Goal: Task Accomplishment & Management: Use online tool/utility

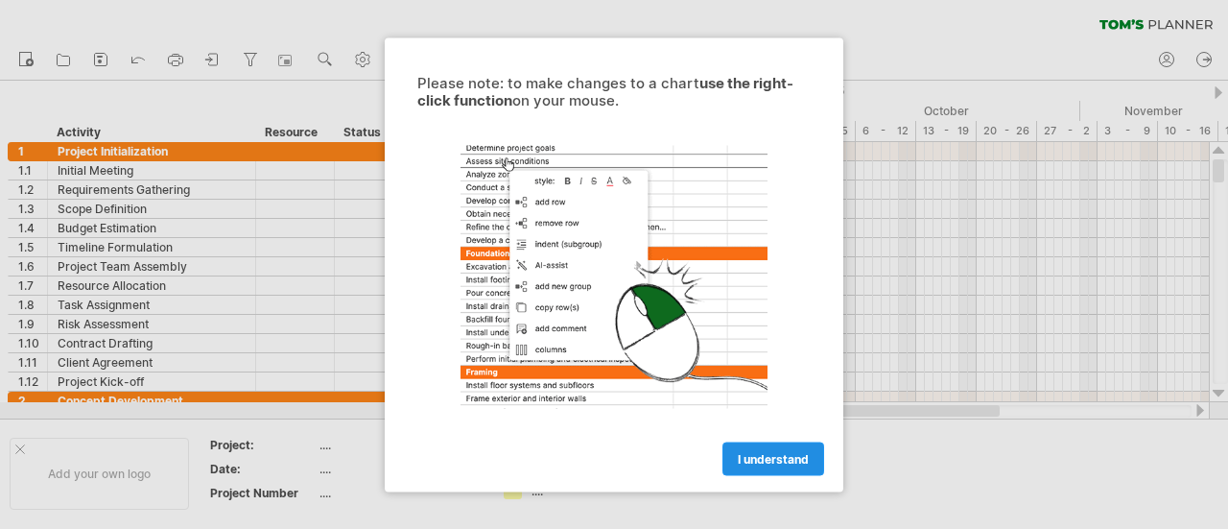
click at [787, 469] on link "I understand" at bounding box center [774, 458] width 102 height 34
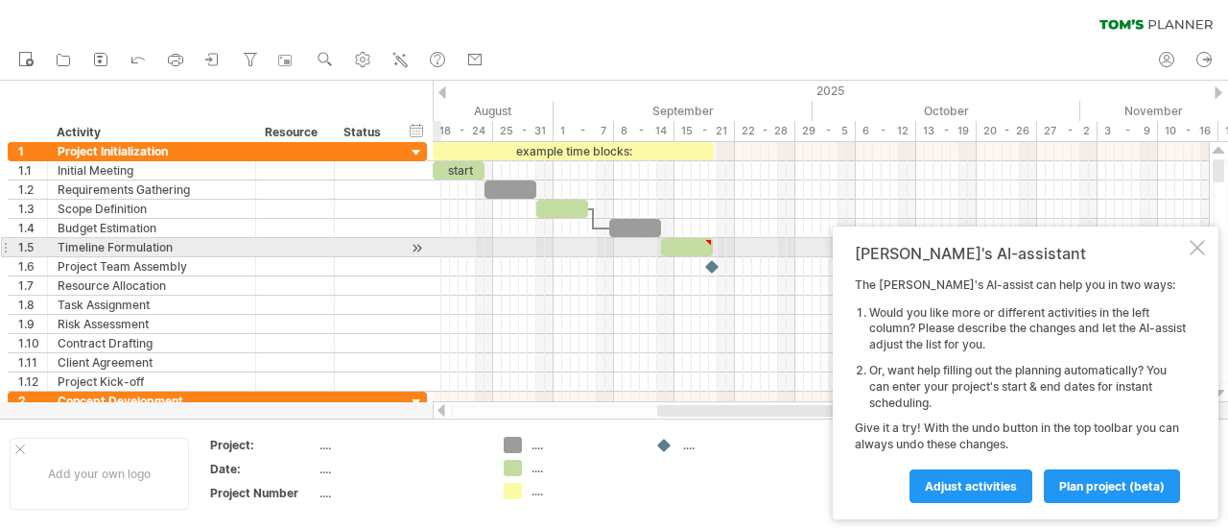
click at [1194, 246] on div at bounding box center [1197, 247] width 15 height 15
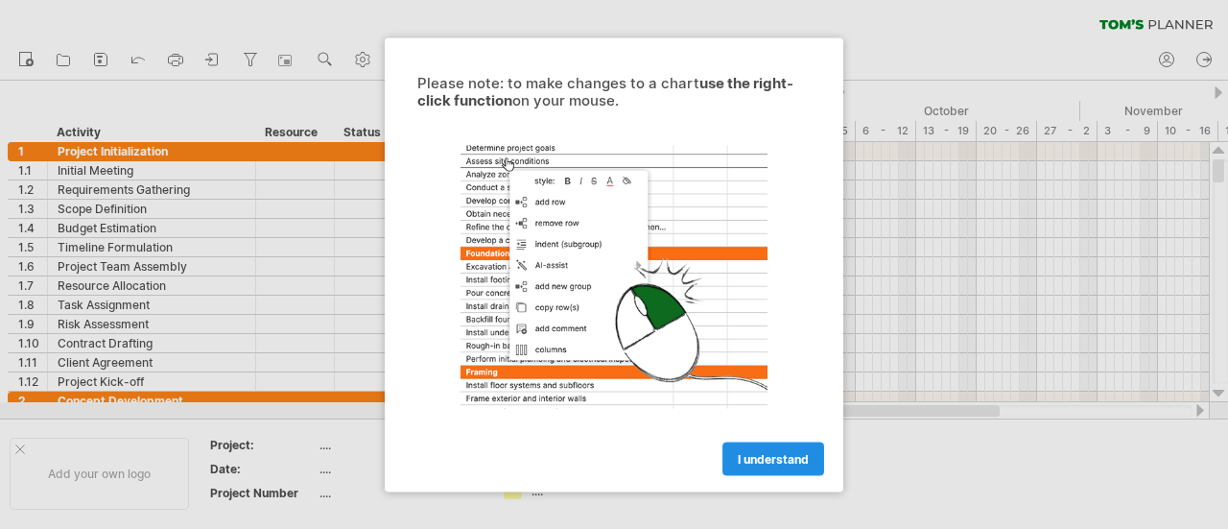
click at [763, 465] on link "I understand" at bounding box center [774, 458] width 102 height 34
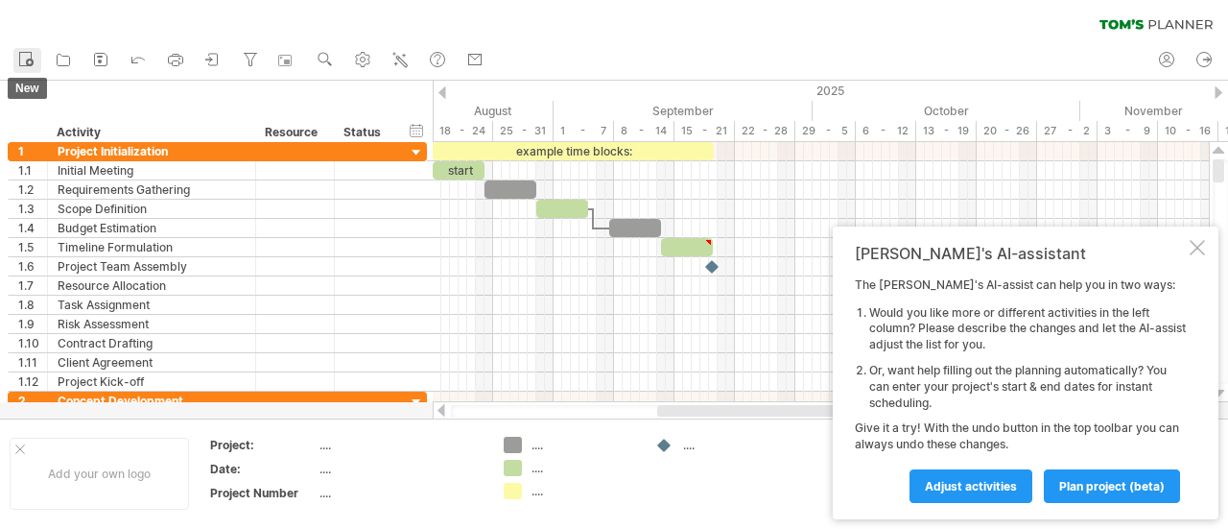
click at [27, 64] on icon at bounding box center [25, 58] width 19 height 19
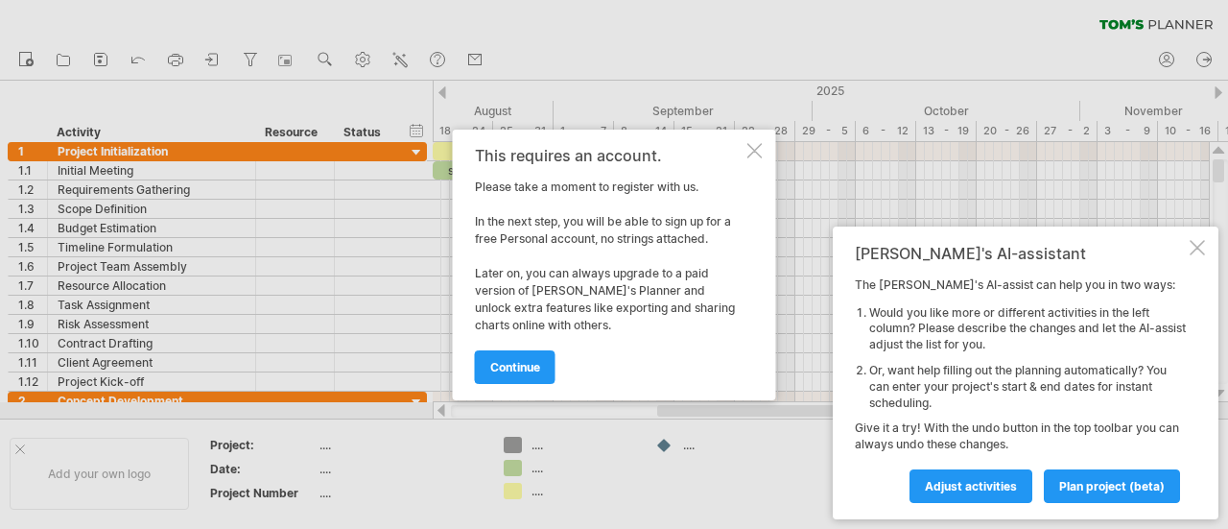
click at [757, 148] on div at bounding box center [755, 150] width 15 height 15
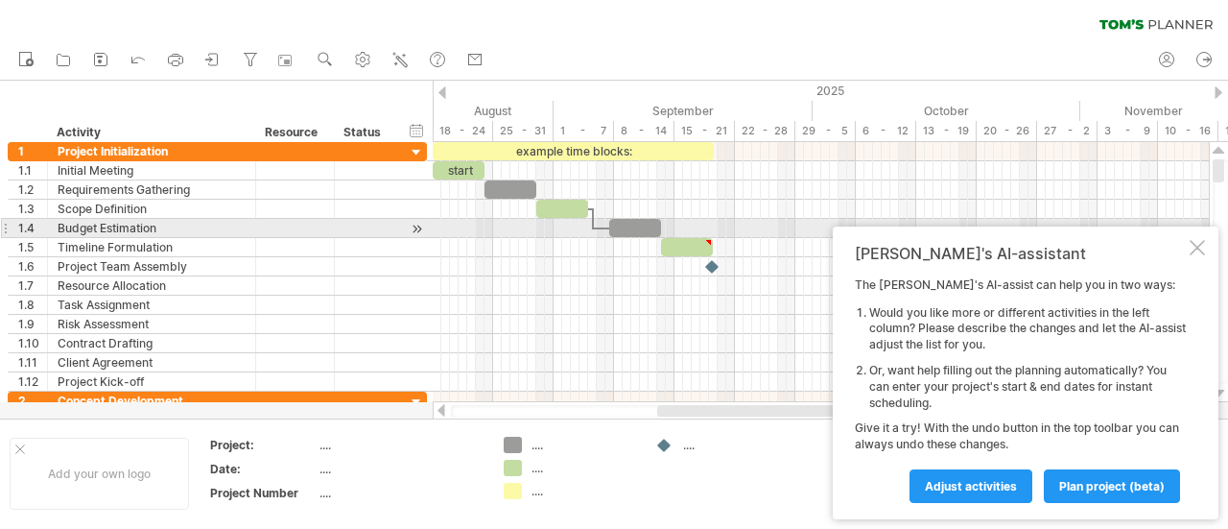
click at [1198, 235] on div "[PERSON_NAME]'s AI-assistant The [PERSON_NAME]'s AI-assist can help you in two …" at bounding box center [1026, 372] width 386 height 293
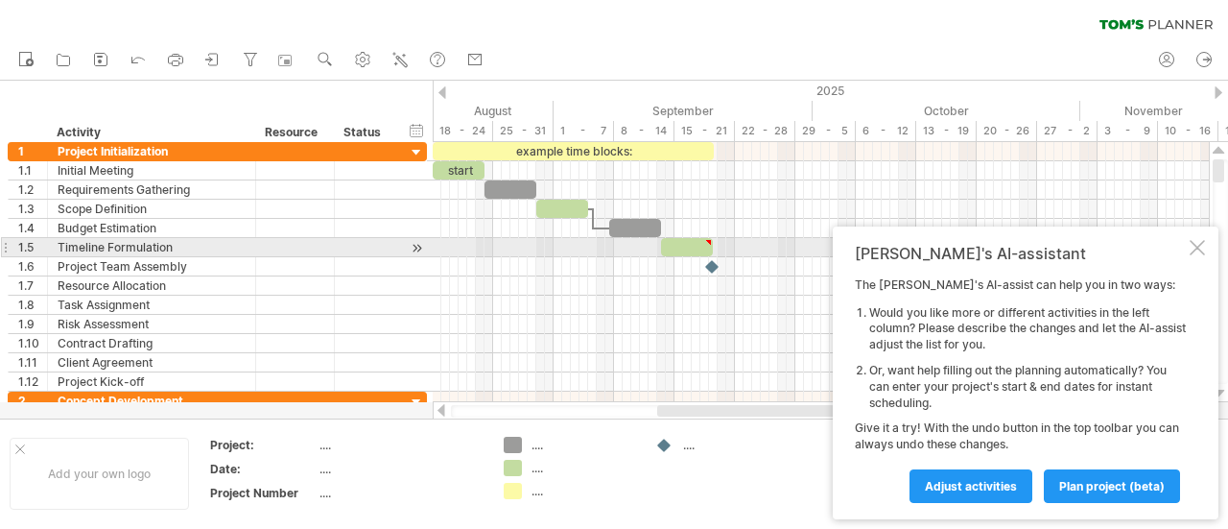
click at [1200, 252] on div at bounding box center [1197, 247] width 15 height 15
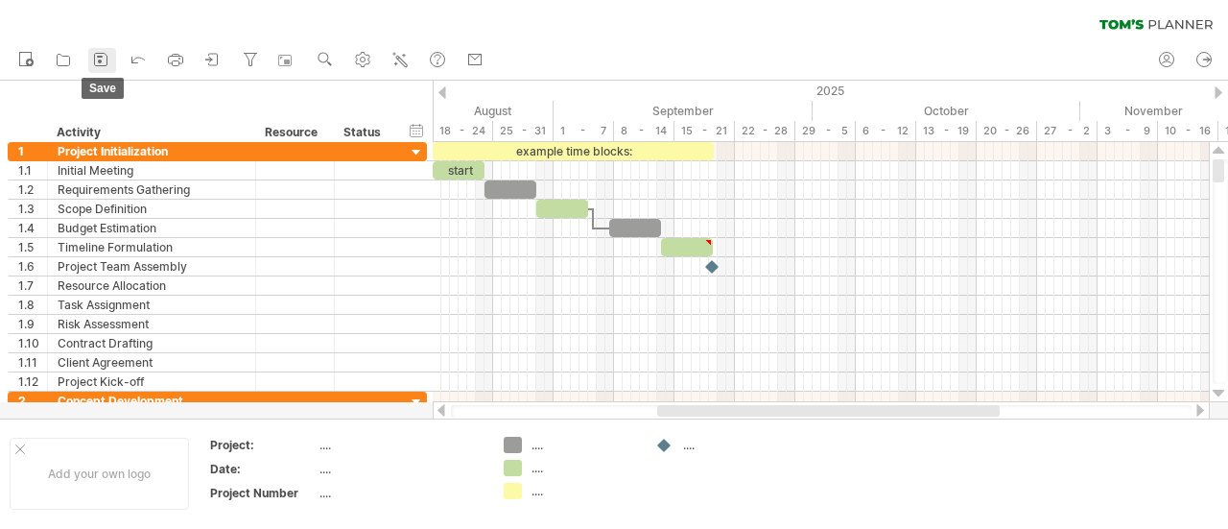
click at [102, 59] on icon at bounding box center [100, 59] width 19 height 19
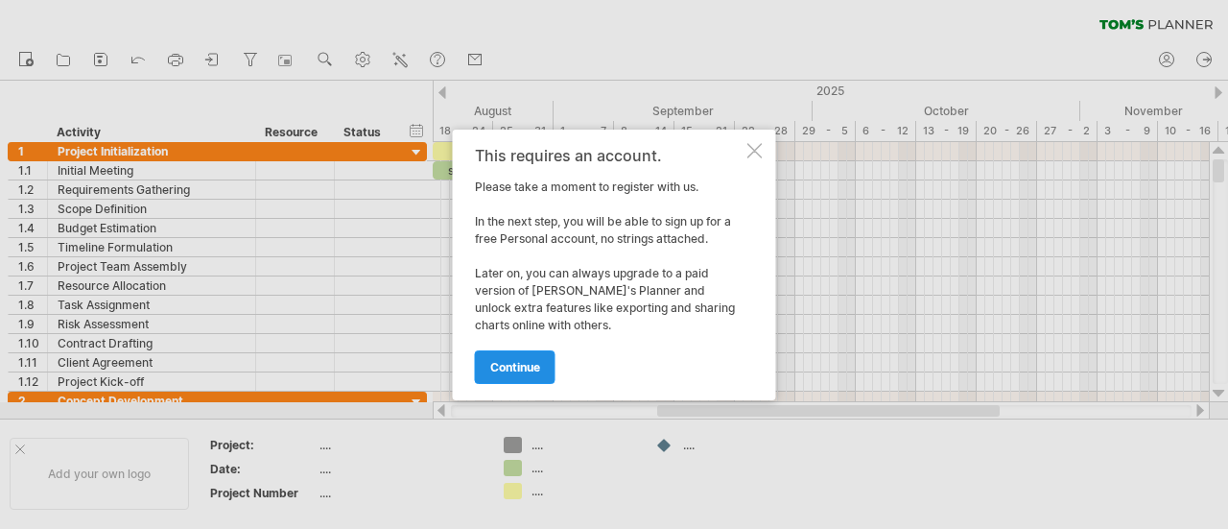
click at [521, 366] on span "continue" at bounding box center [515, 367] width 50 height 14
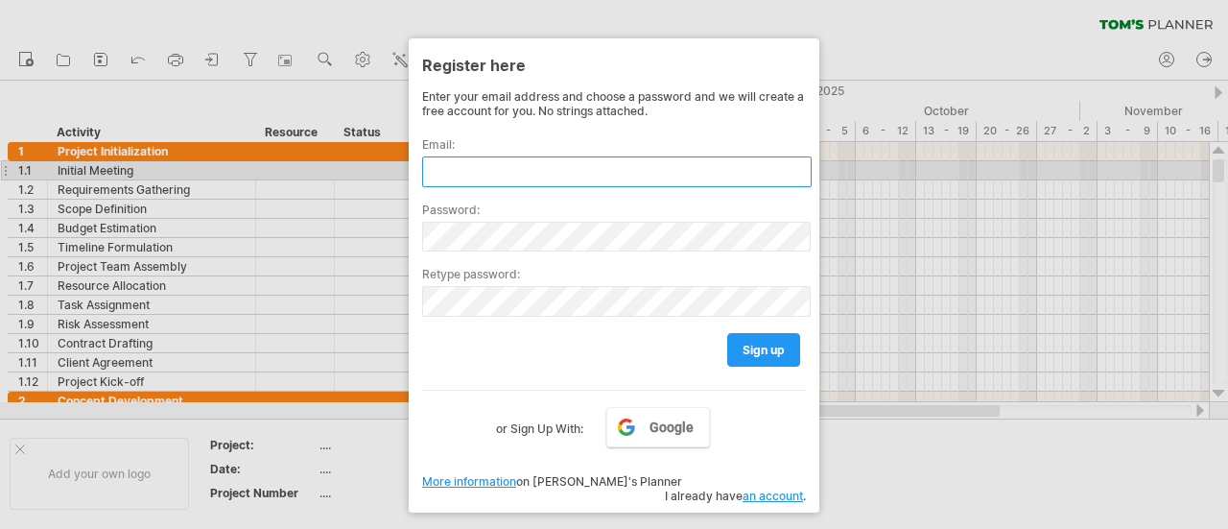
click at [533, 168] on input "text" at bounding box center [617, 171] width 390 height 31
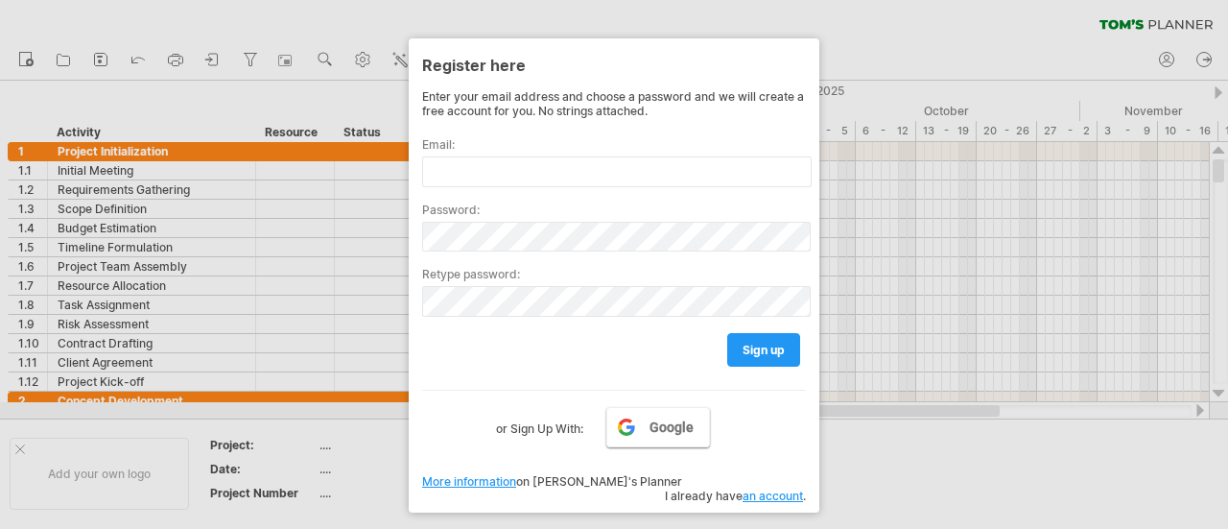
click at [684, 420] on span "Google" at bounding box center [672, 426] width 44 height 15
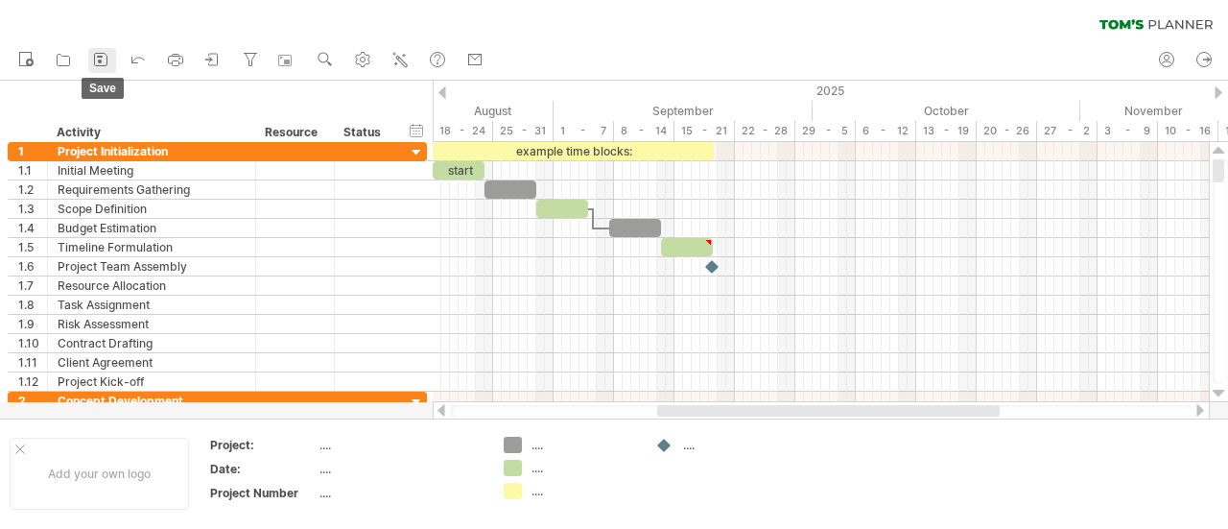
click at [98, 59] on icon at bounding box center [100, 59] width 19 height 19
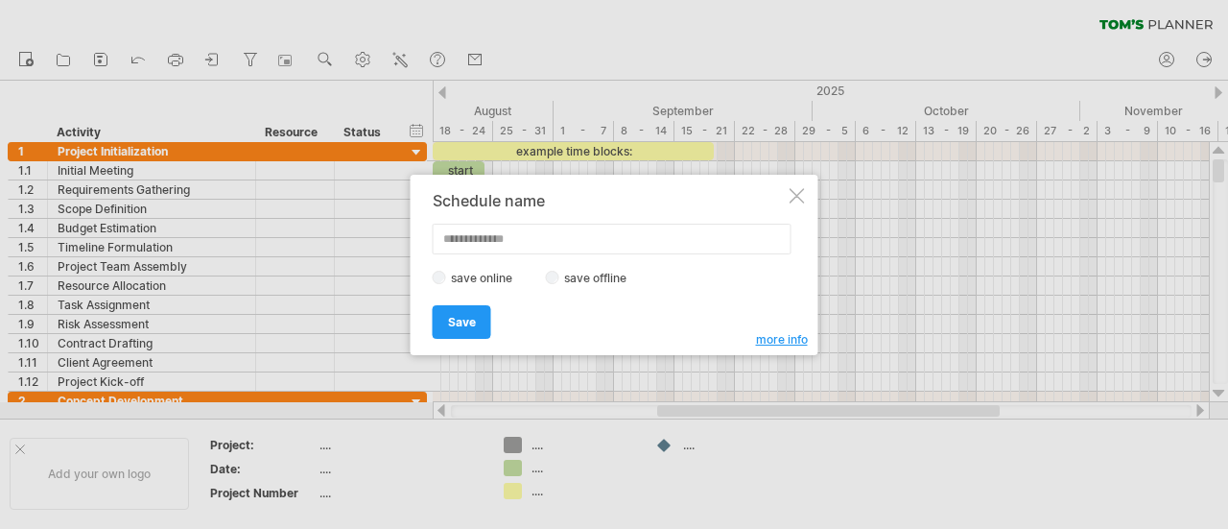
click at [544, 238] on input "text" at bounding box center [612, 239] width 359 height 31
type input "**********"
click at [559, 282] on label "save offline" at bounding box center [600, 278] width 83 height 14
click at [471, 317] on span "Save" at bounding box center [462, 322] width 28 height 14
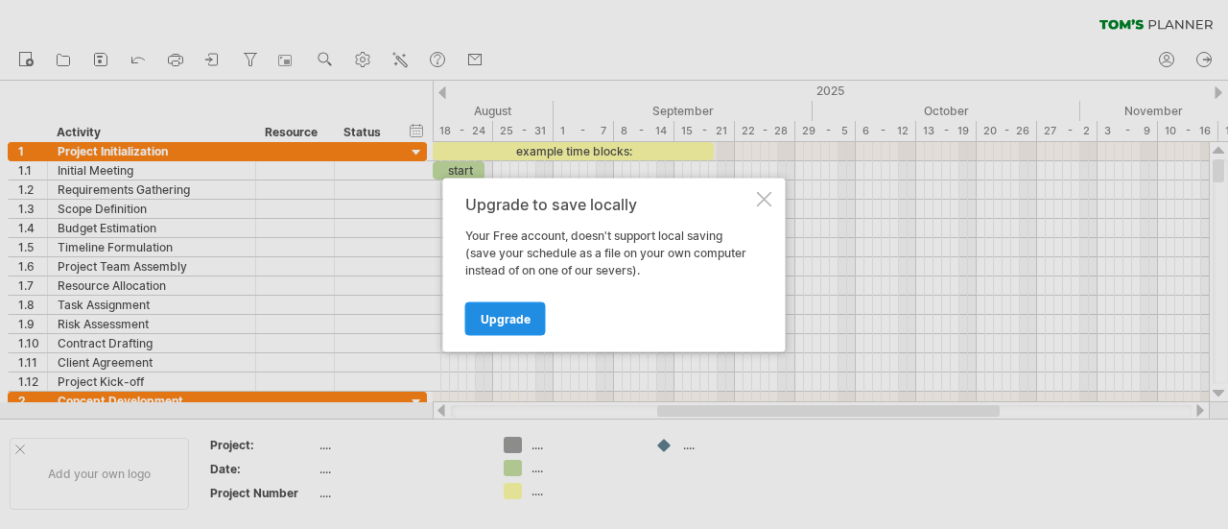
click at [495, 318] on span "Upgrade" at bounding box center [506, 318] width 50 height 14
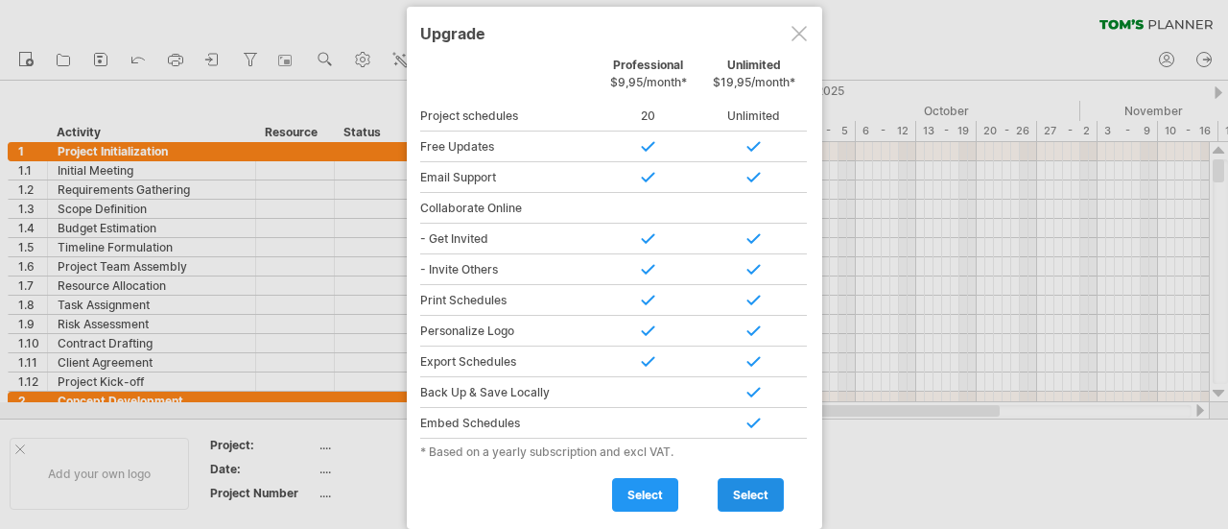
click at [761, 490] on span "select" at bounding box center [751, 495] width 36 height 14
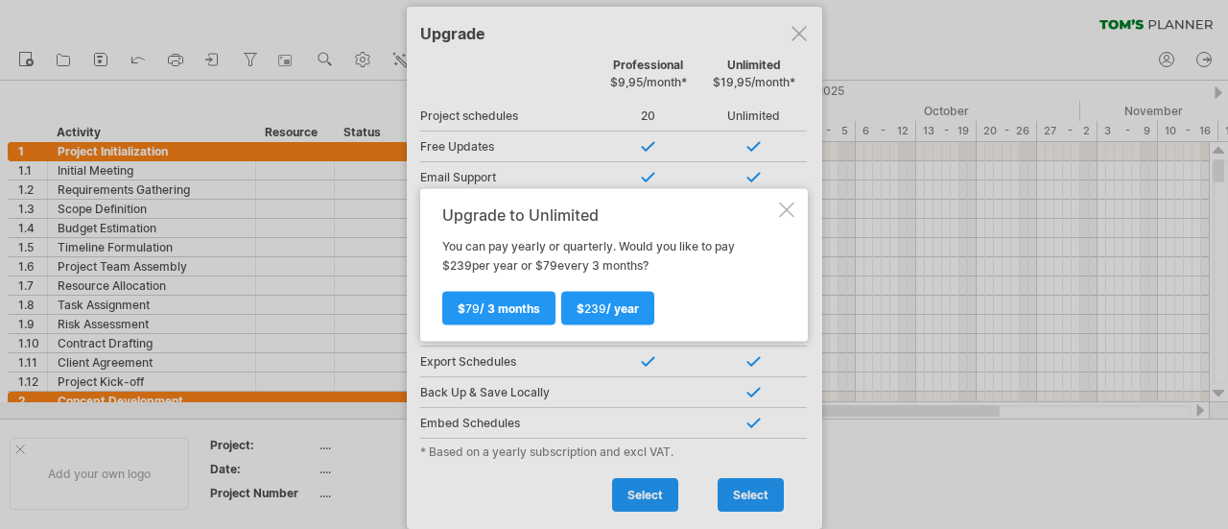
click at [791, 204] on div at bounding box center [786, 209] width 15 height 15
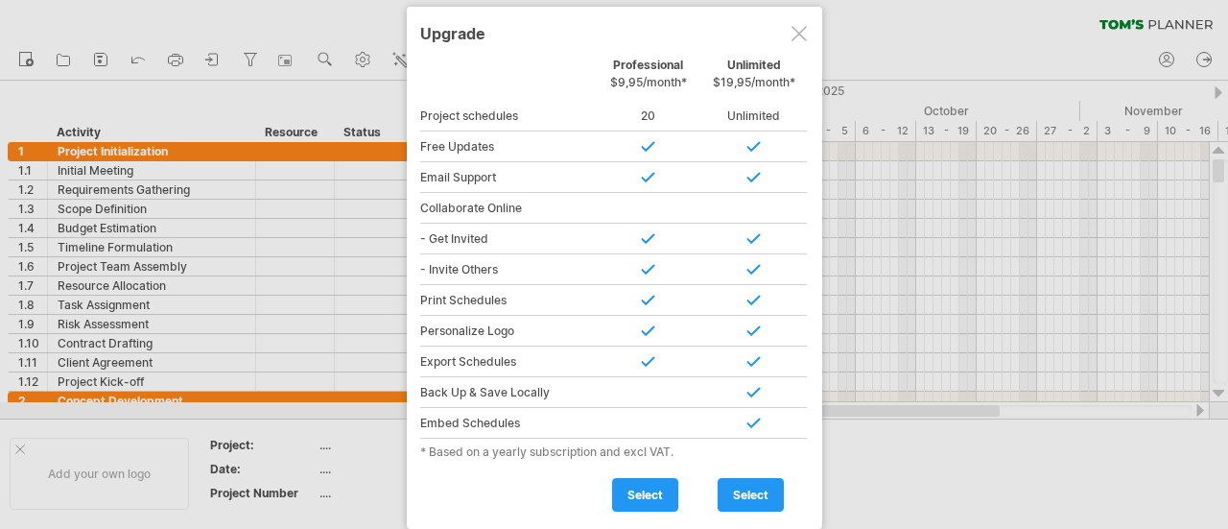
click at [794, 36] on div at bounding box center [799, 33] width 15 height 15
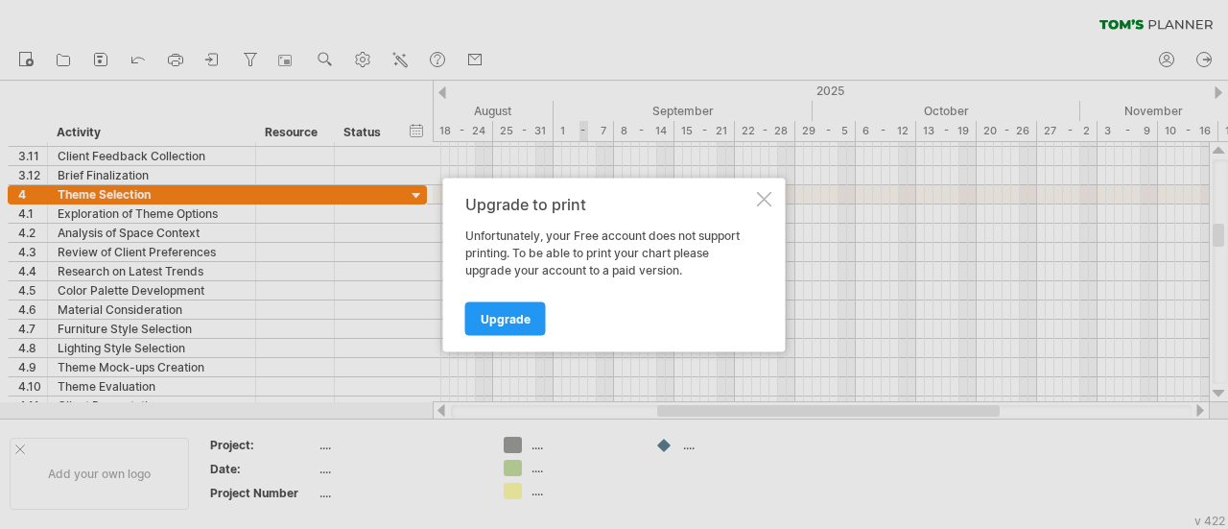
click at [773, 193] on div "Upgrade to print Unfortunately, your Free account does not support printing. To…" at bounding box center [614, 265] width 343 height 174
click at [763, 200] on div at bounding box center [764, 198] width 15 height 15
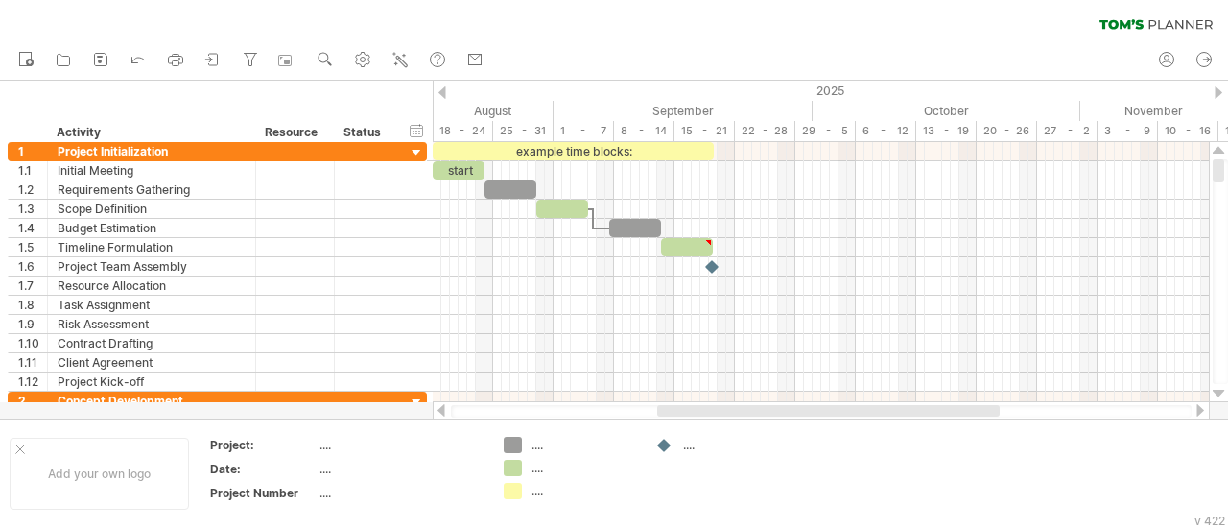
drag, startPoint x: 51, startPoint y: 1, endPoint x: 488, endPoint y: 14, distance: 436.9
click at [488, 14] on div "clear filter reapply filter" at bounding box center [614, 20] width 1228 height 40
